Goal: Task Accomplishment & Management: Manage account settings

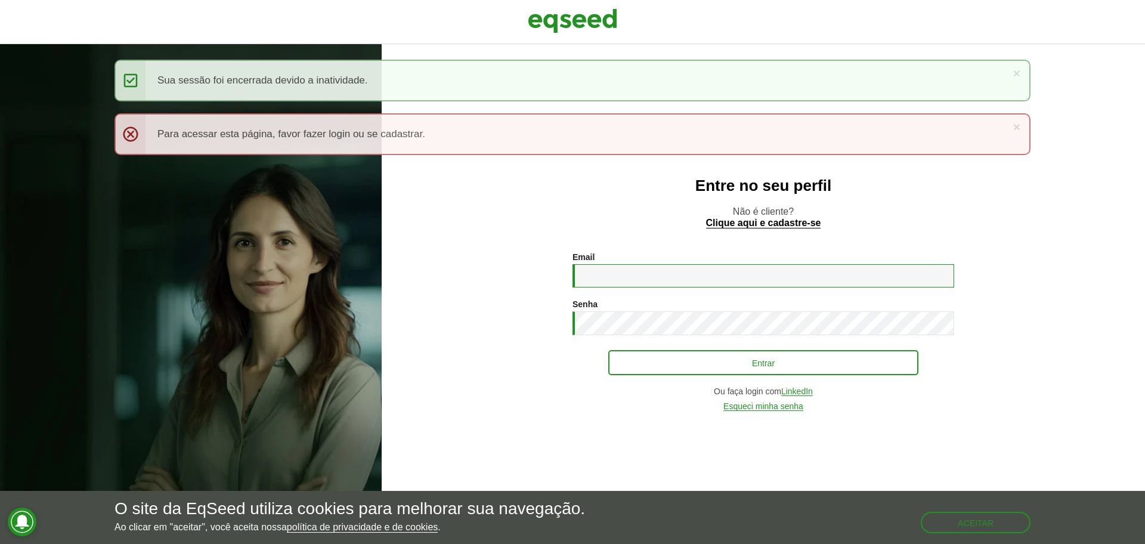
type input "**********"
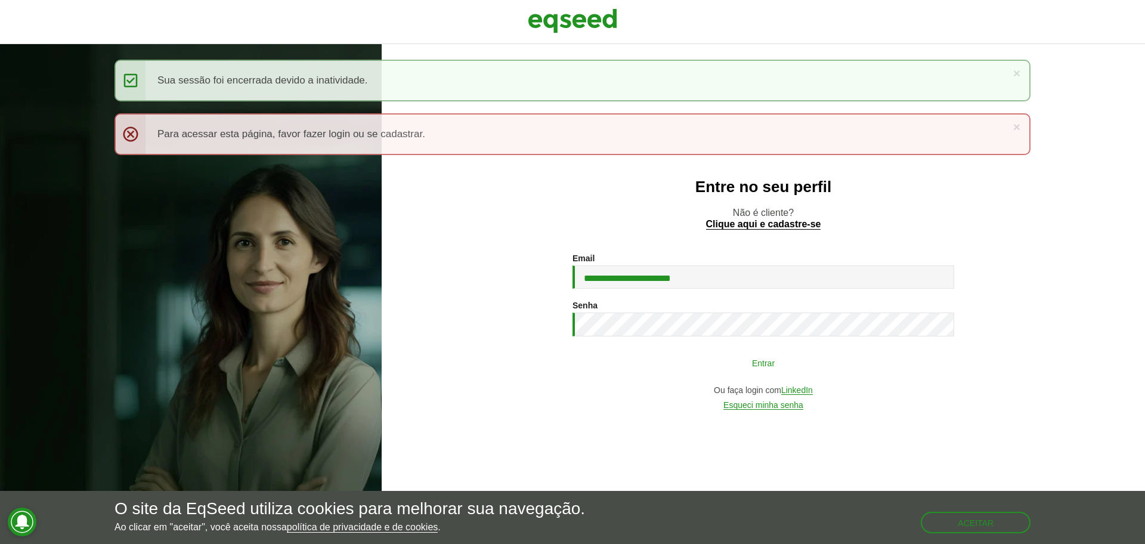
click at [625, 363] on button "Entrar" at bounding box center [763, 362] width 310 height 23
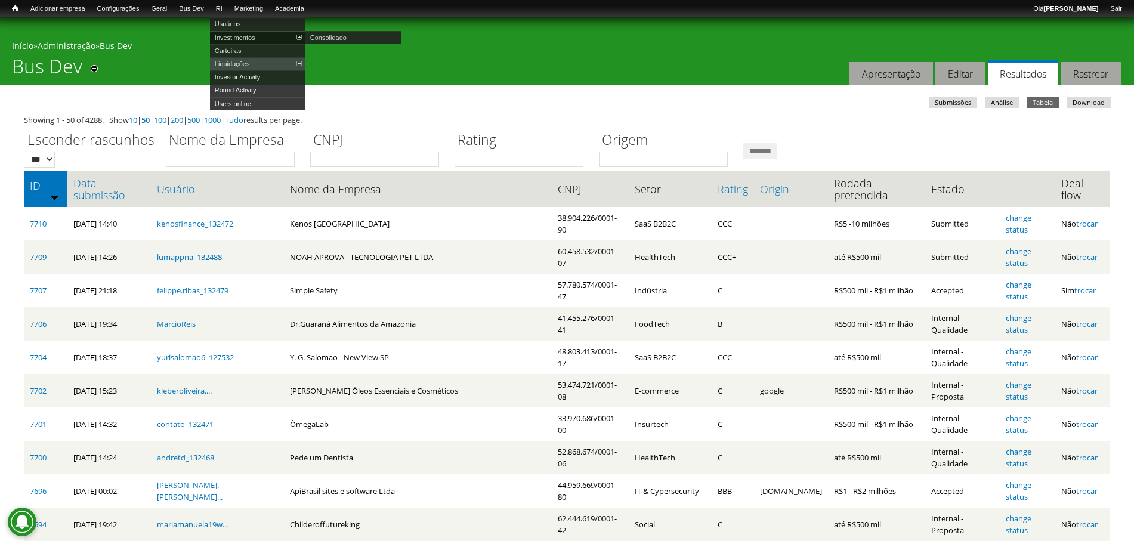
click at [243, 36] on link "Investimentos" at bounding box center [257, 37] width 95 height 13
